Goal: Understand process/instructions: Learn how to perform a task or action

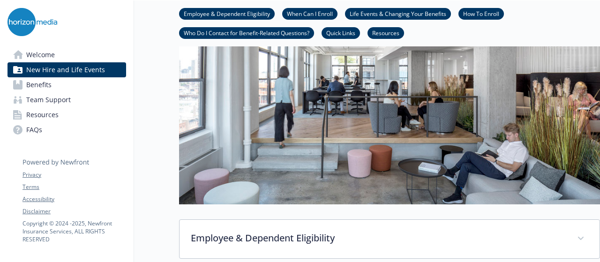
scroll to position [141, 0]
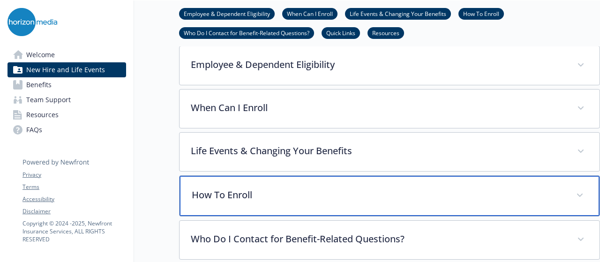
click at [299, 188] on p "How To Enroll" at bounding box center [378, 195] width 373 height 14
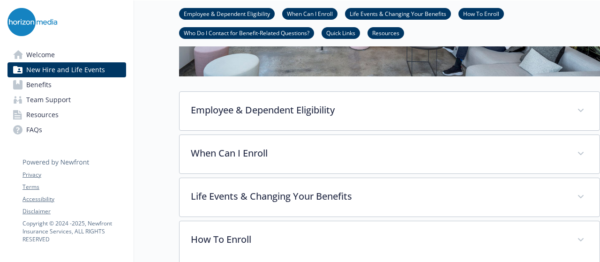
scroll to position [188, 0]
